Goal: Navigation & Orientation: Find specific page/section

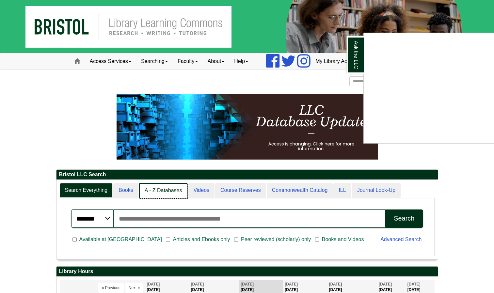
scroll to position [79, 381]
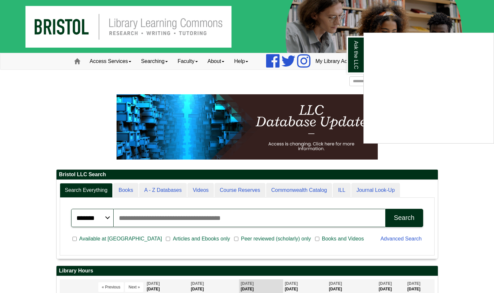
click at [277, 132] on div "Ask the LLC" at bounding box center [247, 146] width 494 height 293
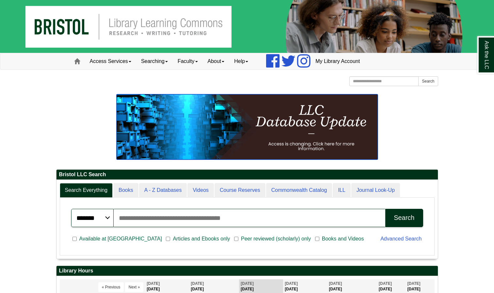
click at [289, 144] on img at bounding box center [246, 126] width 261 height 65
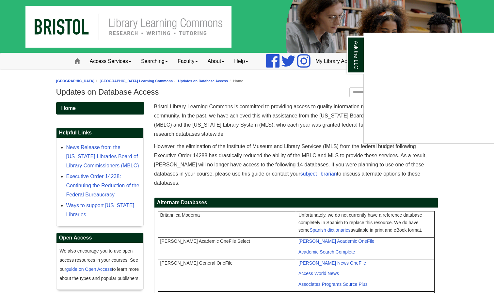
click at [170, 60] on div "Ask the LLC" at bounding box center [247, 146] width 494 height 293
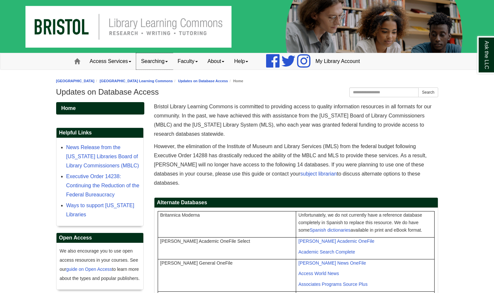
click at [168, 61] on span at bounding box center [166, 61] width 3 height 1
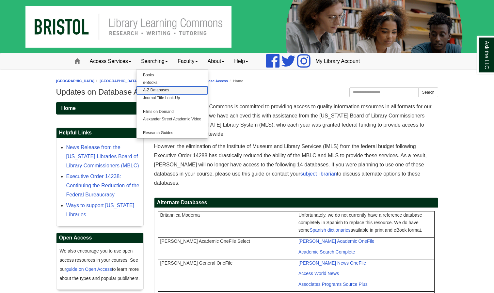
click at [153, 89] on link "A-Z Databases" at bounding box center [171, 90] width 71 height 8
